Goal: Navigation & Orientation: Find specific page/section

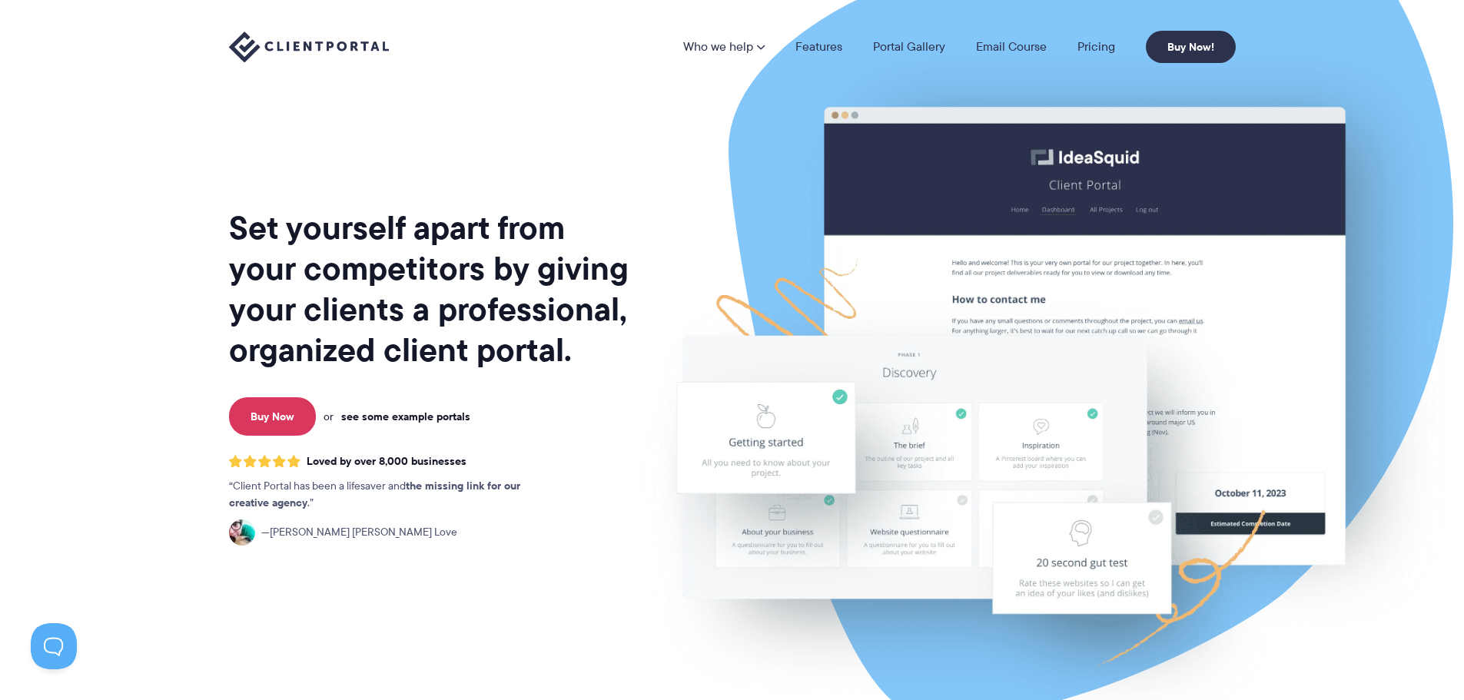
click at [424, 414] on link "see some example portals" at bounding box center [405, 417] width 129 height 14
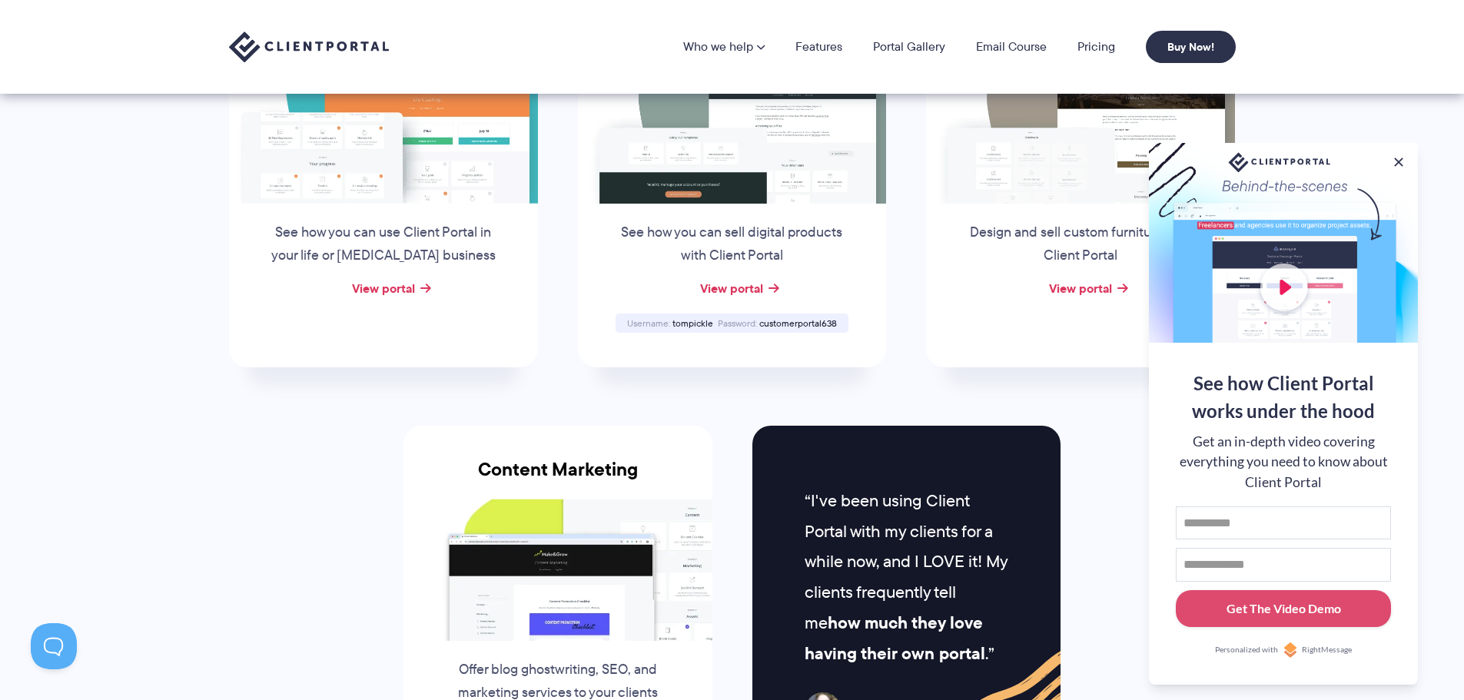
scroll to position [1230, 0]
click at [1395, 158] on button at bounding box center [1399, 162] width 18 height 18
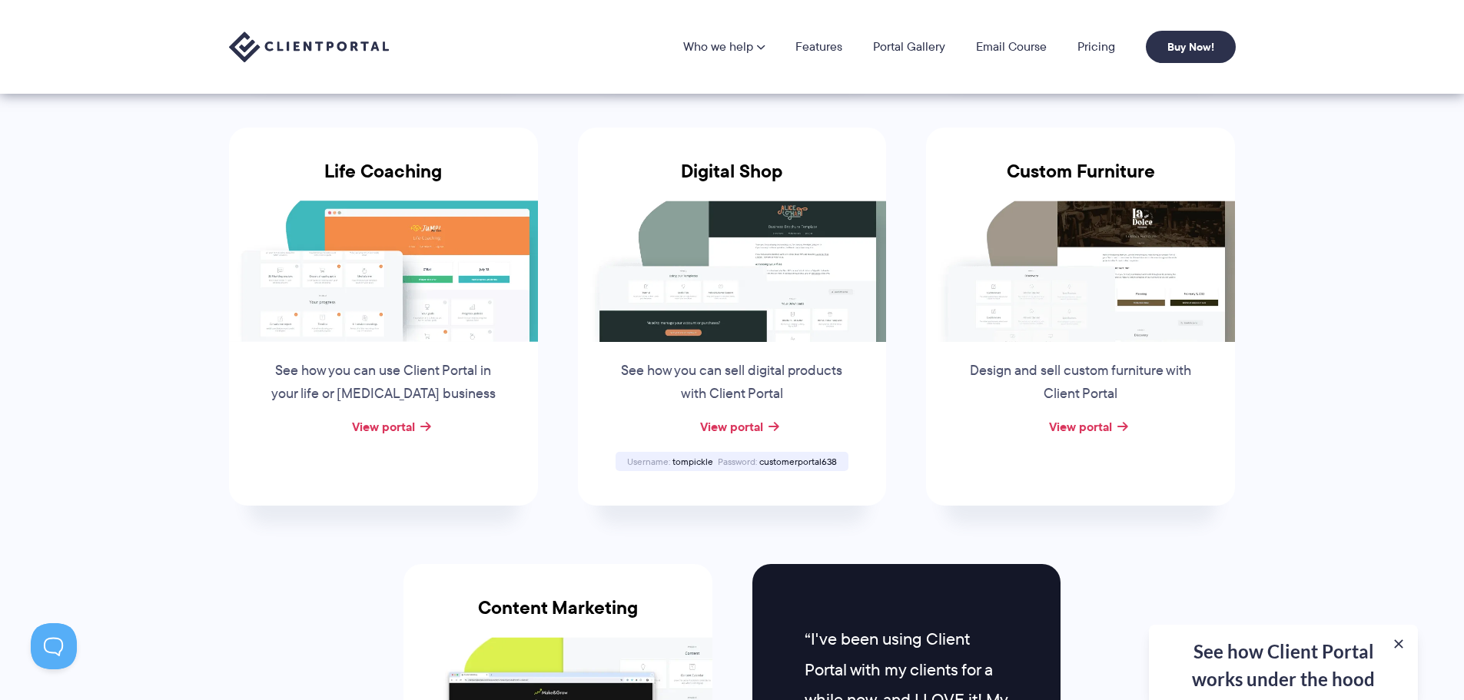
scroll to position [1076, 0]
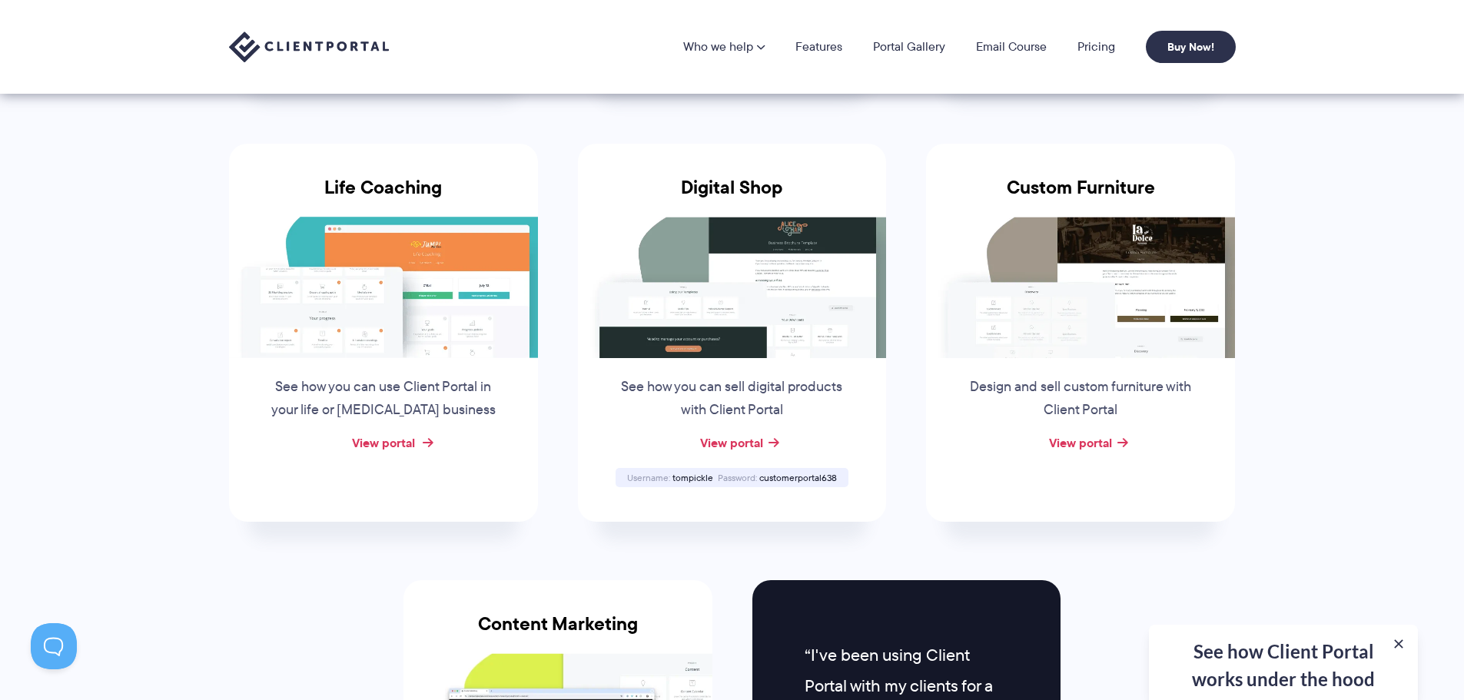
click at [389, 444] on link "View portal" at bounding box center [383, 443] width 63 height 18
